Goal: Communication & Community: Answer question/provide support

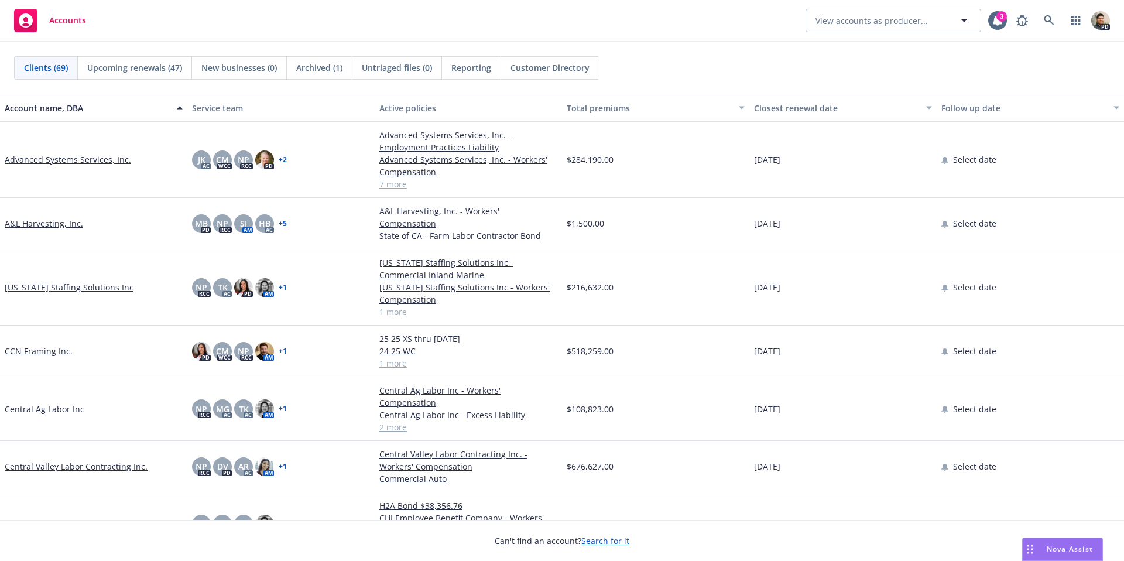
click at [1060, 549] on span "Nova Assist" at bounding box center [1070, 549] width 46 height 10
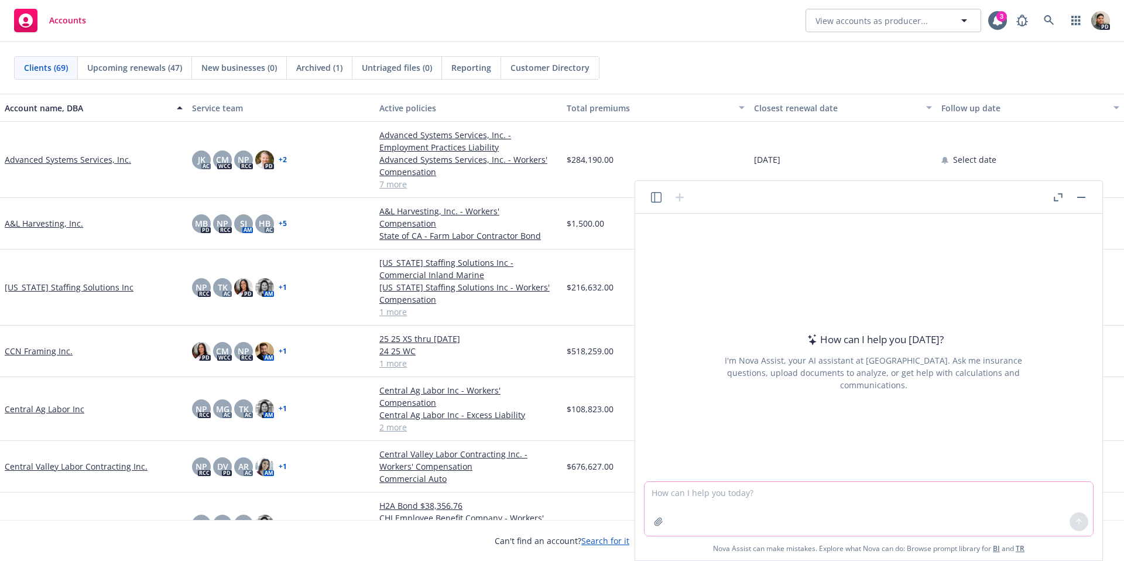
click at [692, 496] on textarea at bounding box center [869, 509] width 448 height 54
paste textarea "CNA Concern Mitigation Steps Apparel may be flammable; CNA wants sales percenta…"
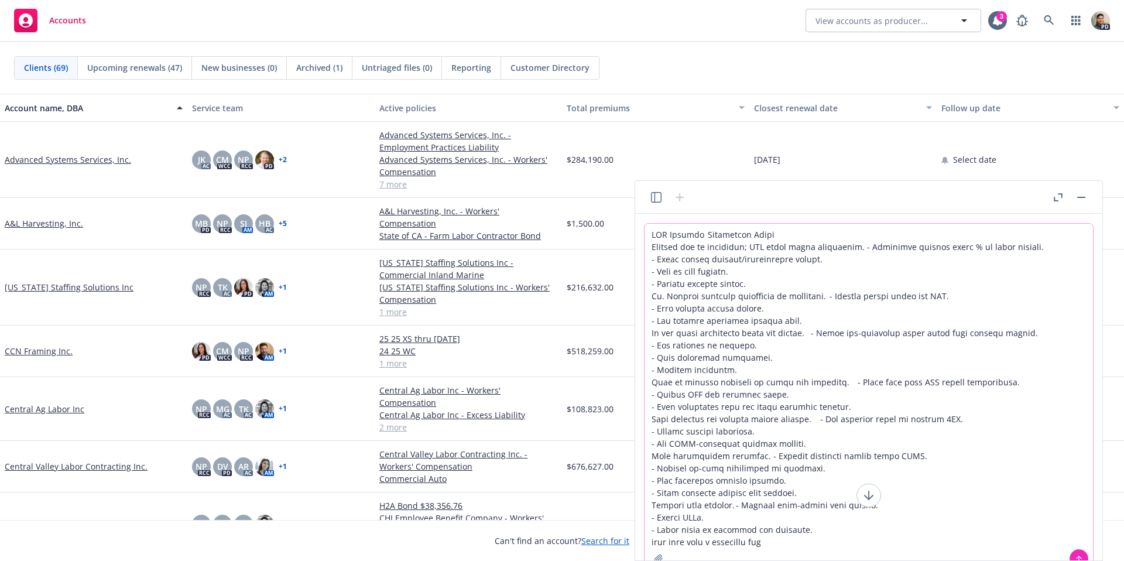
type textarea "CNA Concern Mitigation Steps Apparel may be flammable; CNA wants sales percenta…"
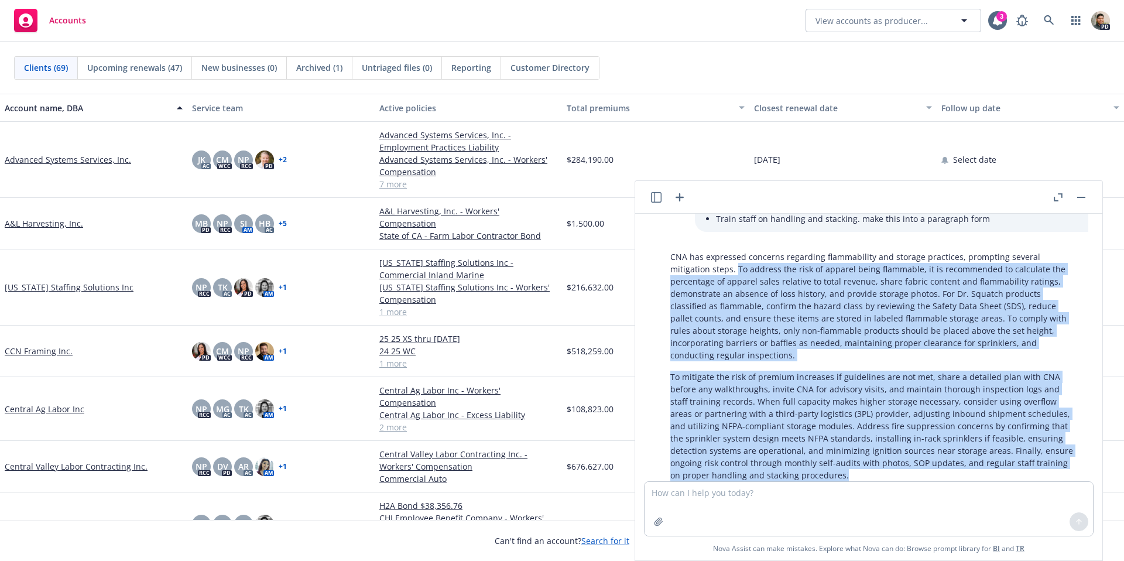
scroll to position [405, 0]
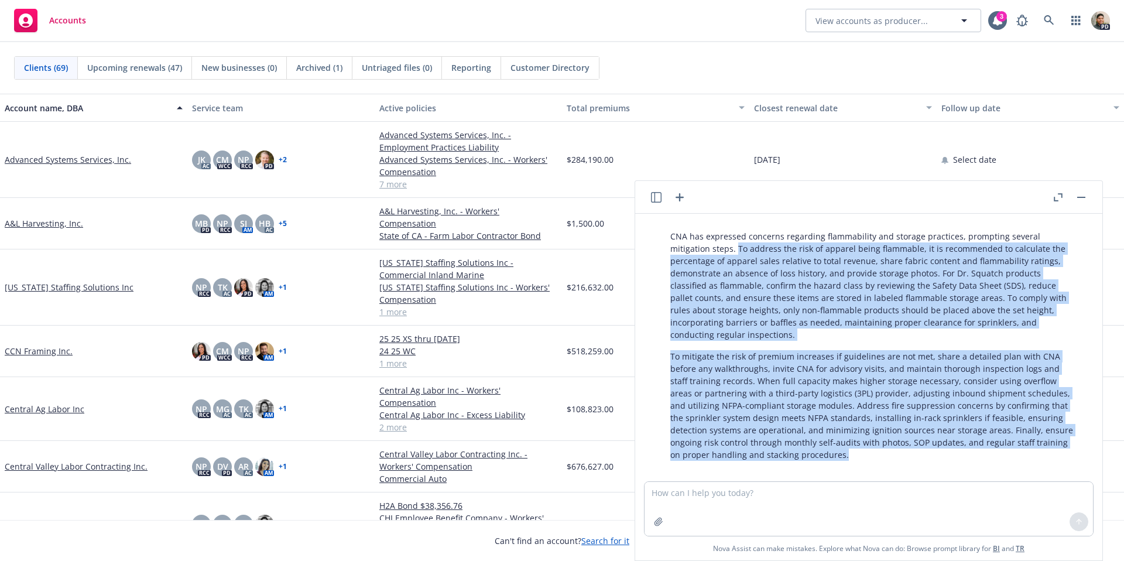
drag, startPoint x: 695, startPoint y: 297, endPoint x: 896, endPoint y: 442, distance: 247.5
click at [899, 443] on div "CNA has expressed concerns regarding flammability and storage practices, prompt…" at bounding box center [874, 345] width 430 height 240
copy div "To address the risk of apparel being flammable, it is recommended to calculate …"
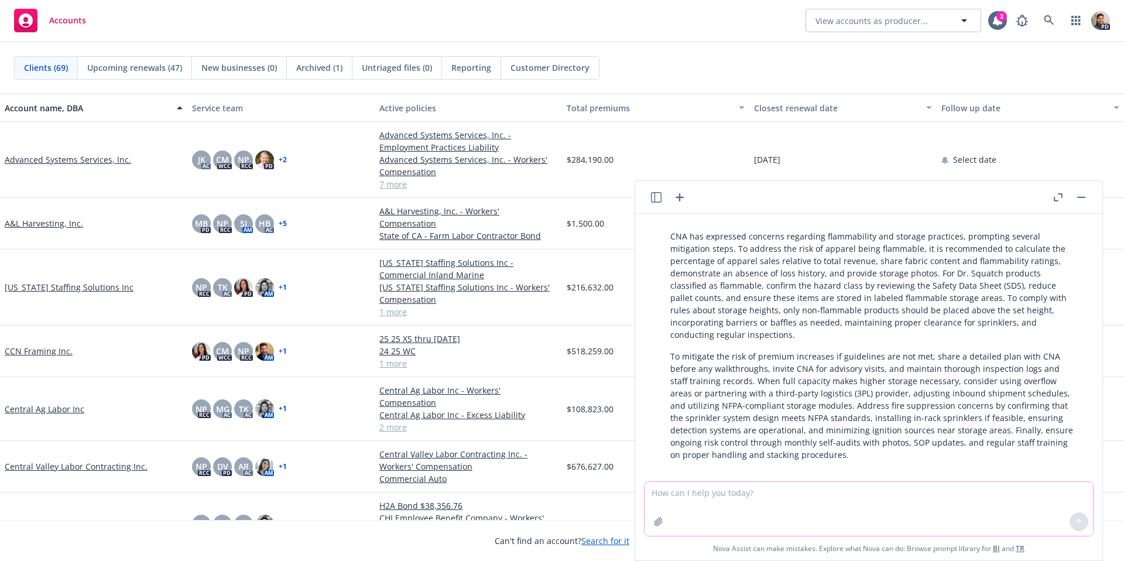
click at [773, 515] on textarea at bounding box center [869, 509] width 448 height 54
paste textarea "To address the risk of apparel being flammable, it is recommended to calculate …"
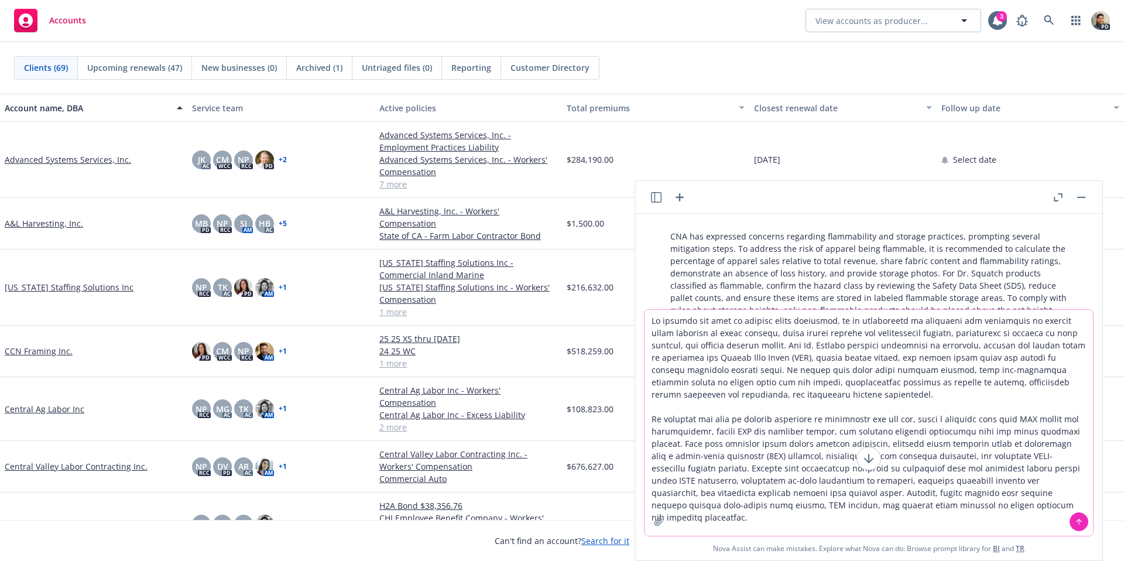
click at [649, 322] on textarea at bounding box center [869, 423] width 448 height 226
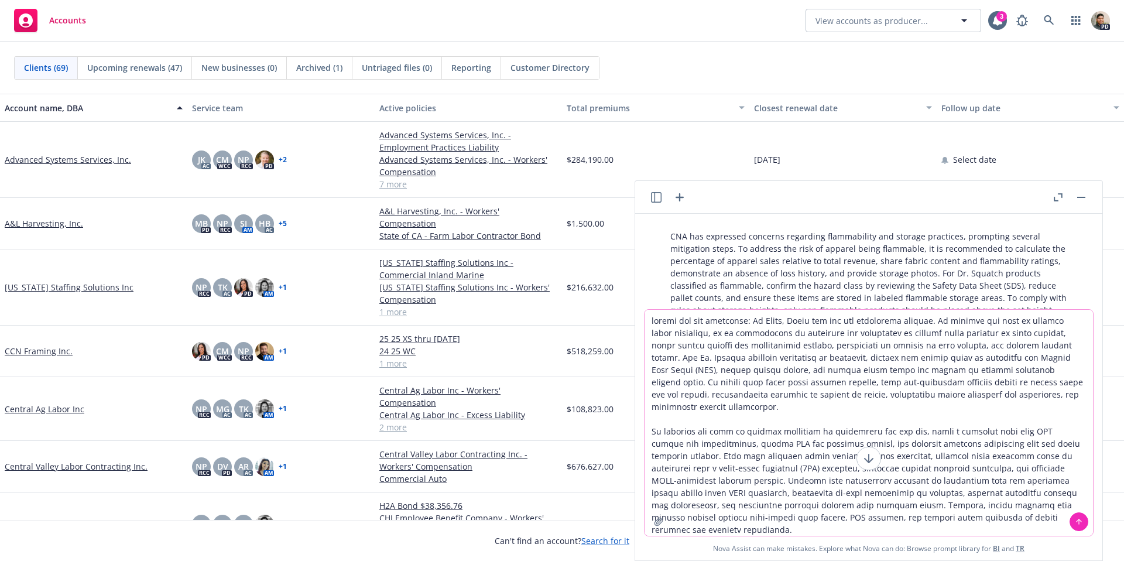
click at [985, 502] on textarea at bounding box center [869, 423] width 448 height 226
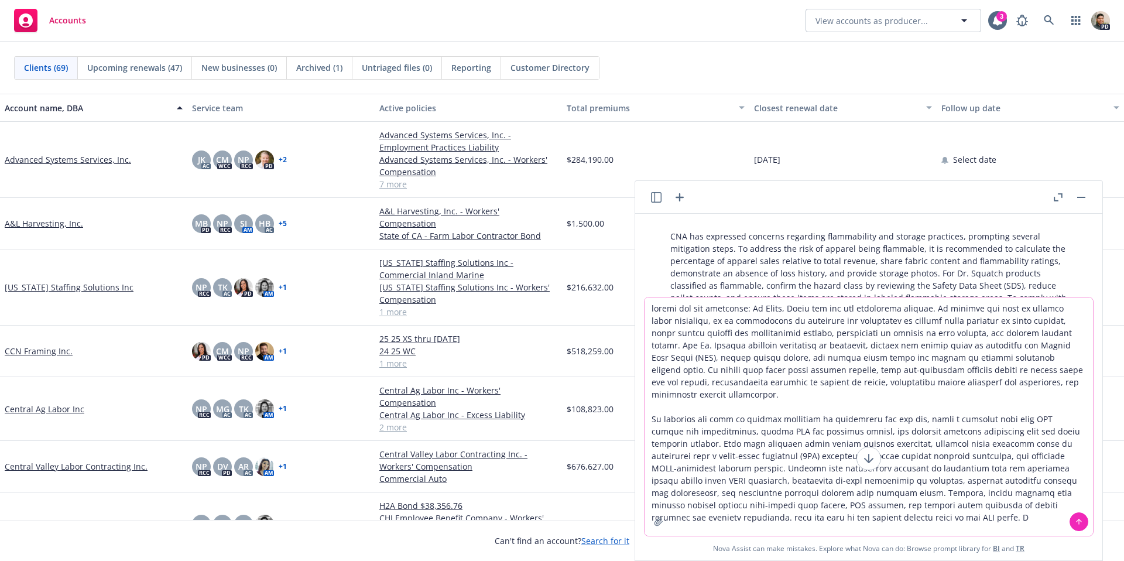
type textarea "please add the following: Hi [PERSON_NAME], Thank you for the additional insigh…"
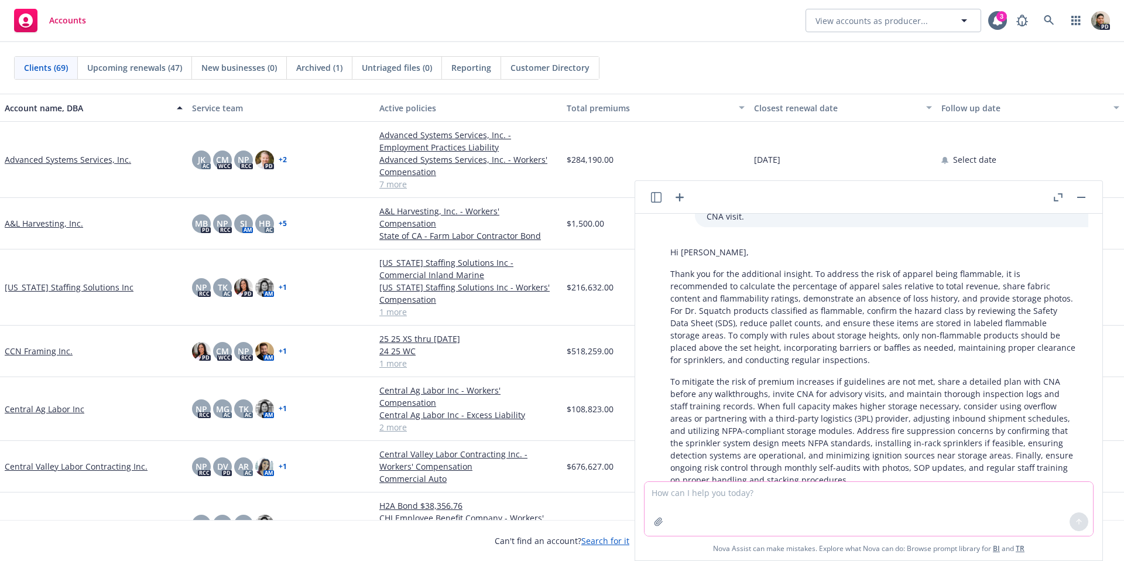
scroll to position [957, 0]
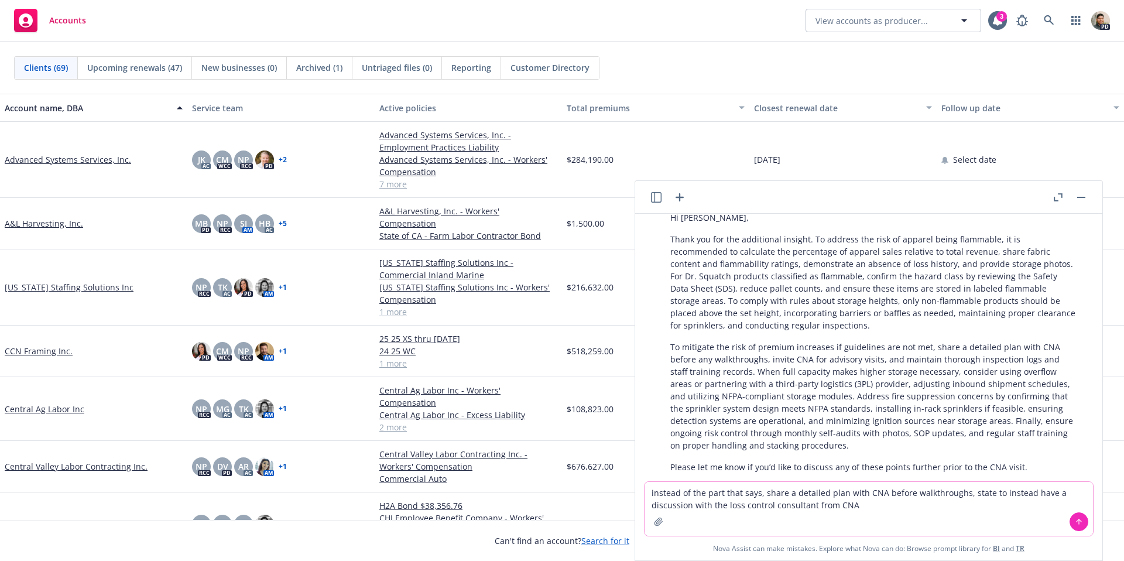
type textarea "instead of the part that says, share a detailed plan with CNA before walkthroug…"
click at [1080, 525] on icon at bounding box center [1079, 522] width 8 height 8
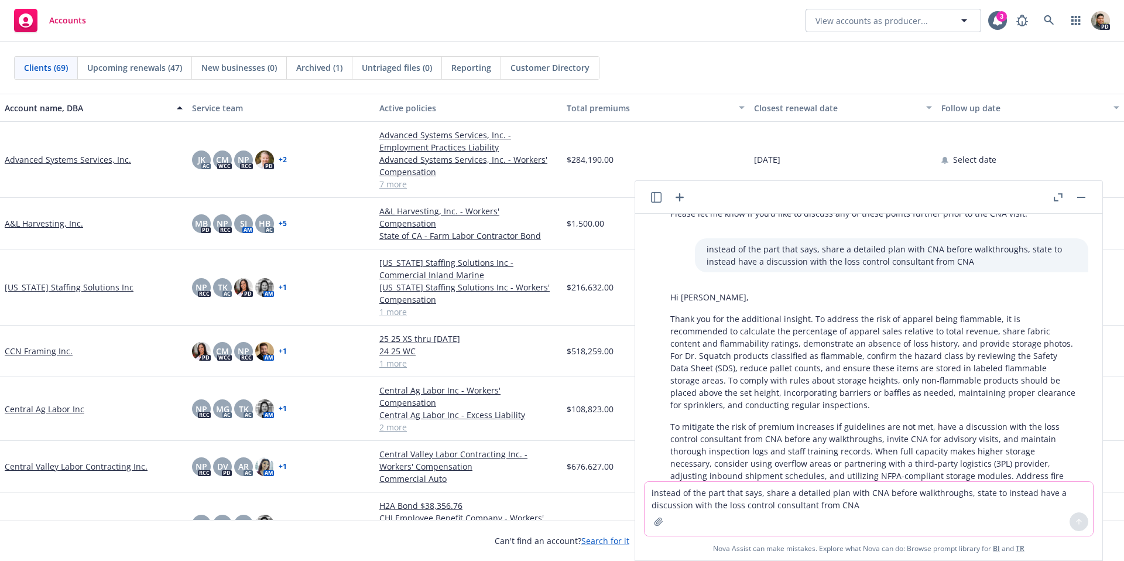
scroll to position [1290, 0]
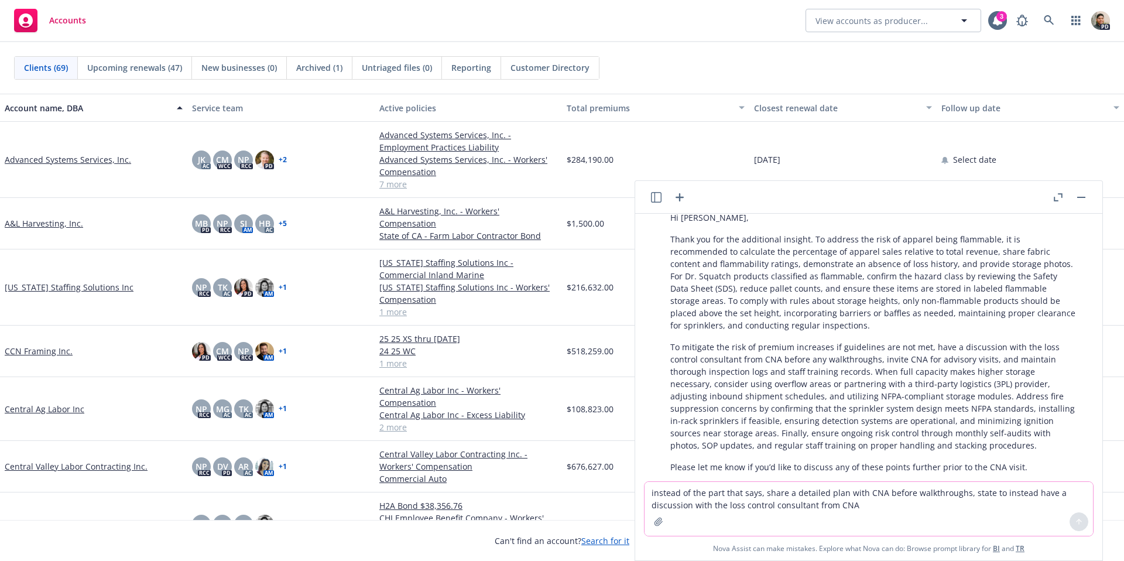
click at [768, 496] on textarea "instead of the part that says, share a detailed plan with CNA before walkthroug…" at bounding box center [869, 509] width 448 height 54
type textarea "also add that I am waiting to hear back from [PERSON_NAME] and [PERSON_NAME] to…"
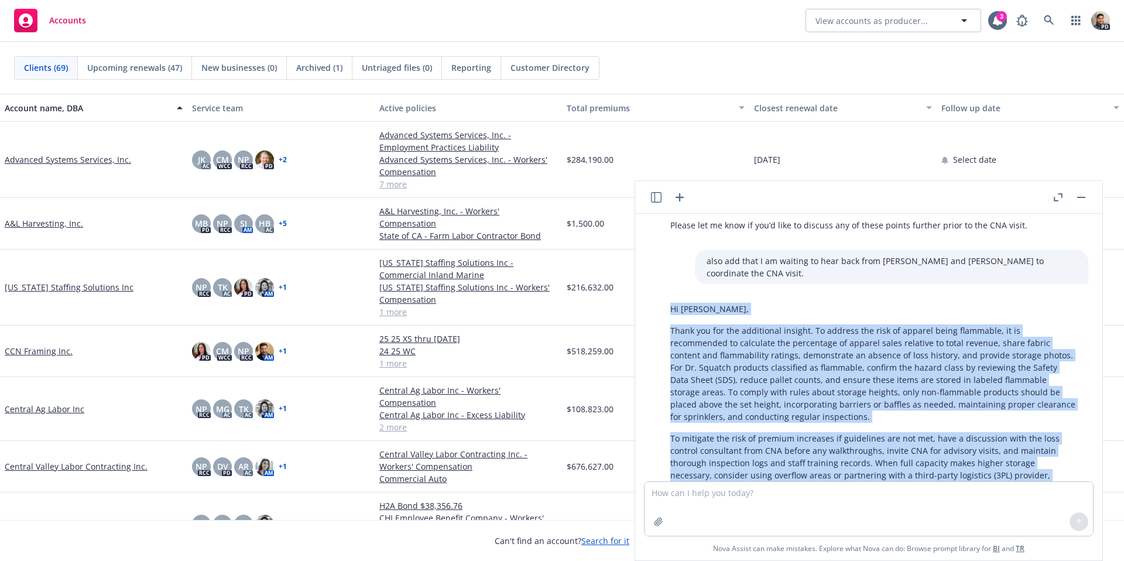
scroll to position [1623, 0]
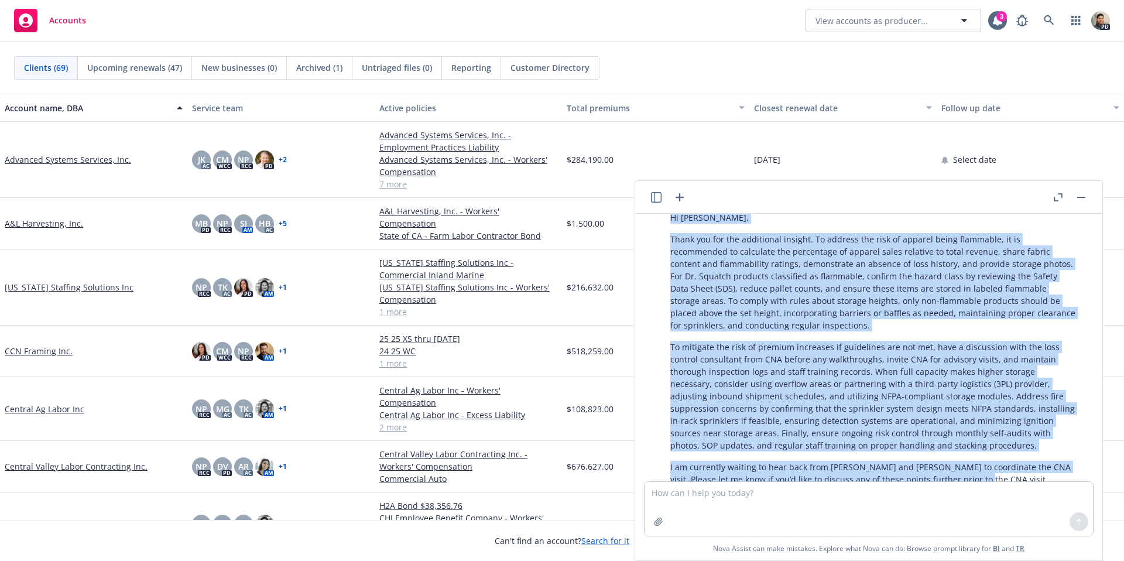
drag, startPoint x: 664, startPoint y: 275, endPoint x: 922, endPoint y: 442, distance: 306.7
click at [950, 446] on div "Hi [PERSON_NAME], Thank you for the additional insight. To address the risk of …" at bounding box center [874, 348] width 430 height 283
copy div "Hi [PERSON_NAME], Thank you for the additional insight. To address the risk of …"
